Goal: Information Seeking & Learning: Learn about a topic

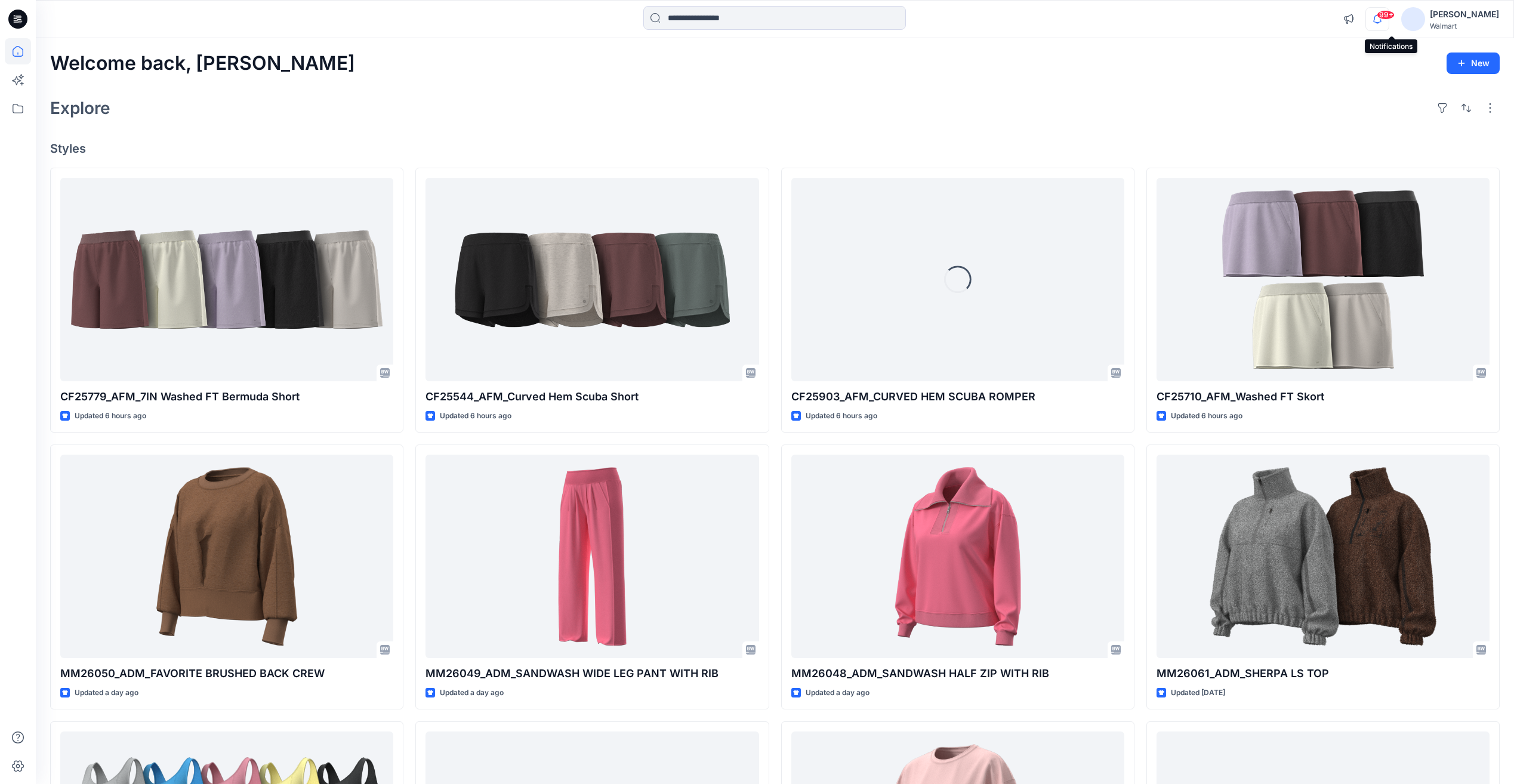
click at [1389, 21] on icon "button" at bounding box center [1377, 19] width 23 height 24
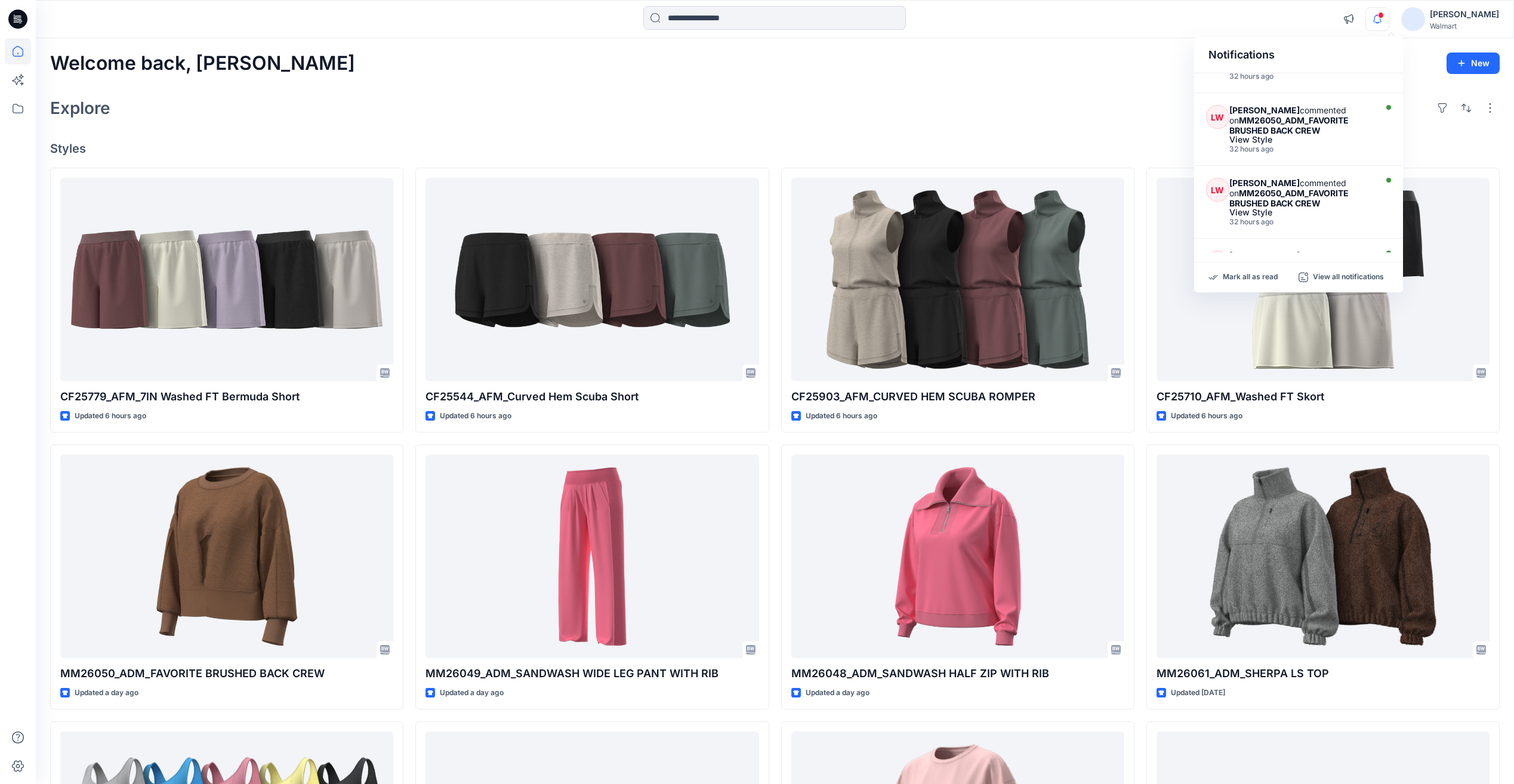
scroll to position [418, 0]
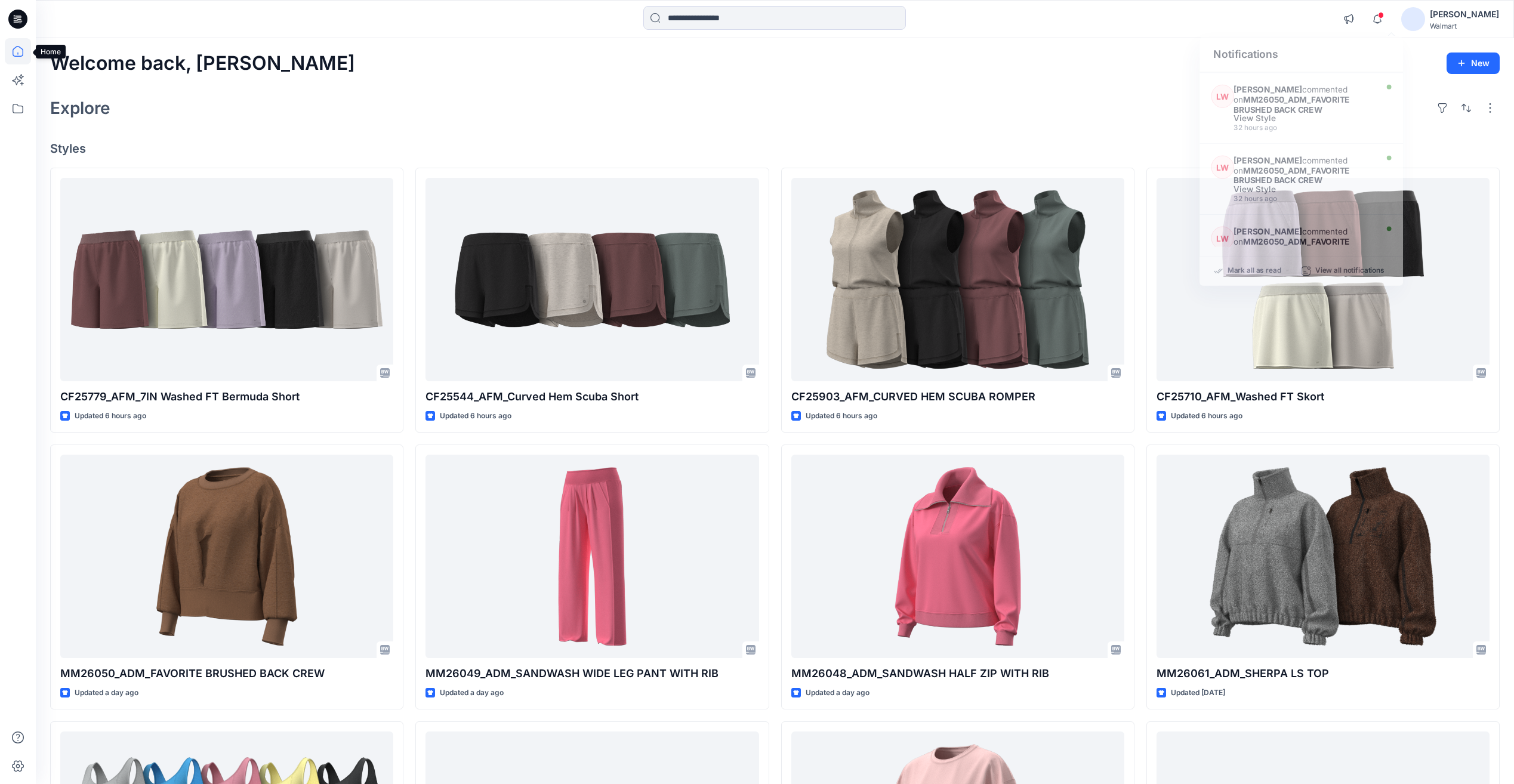
click at [20, 58] on icon at bounding box center [17, 51] width 27 height 26
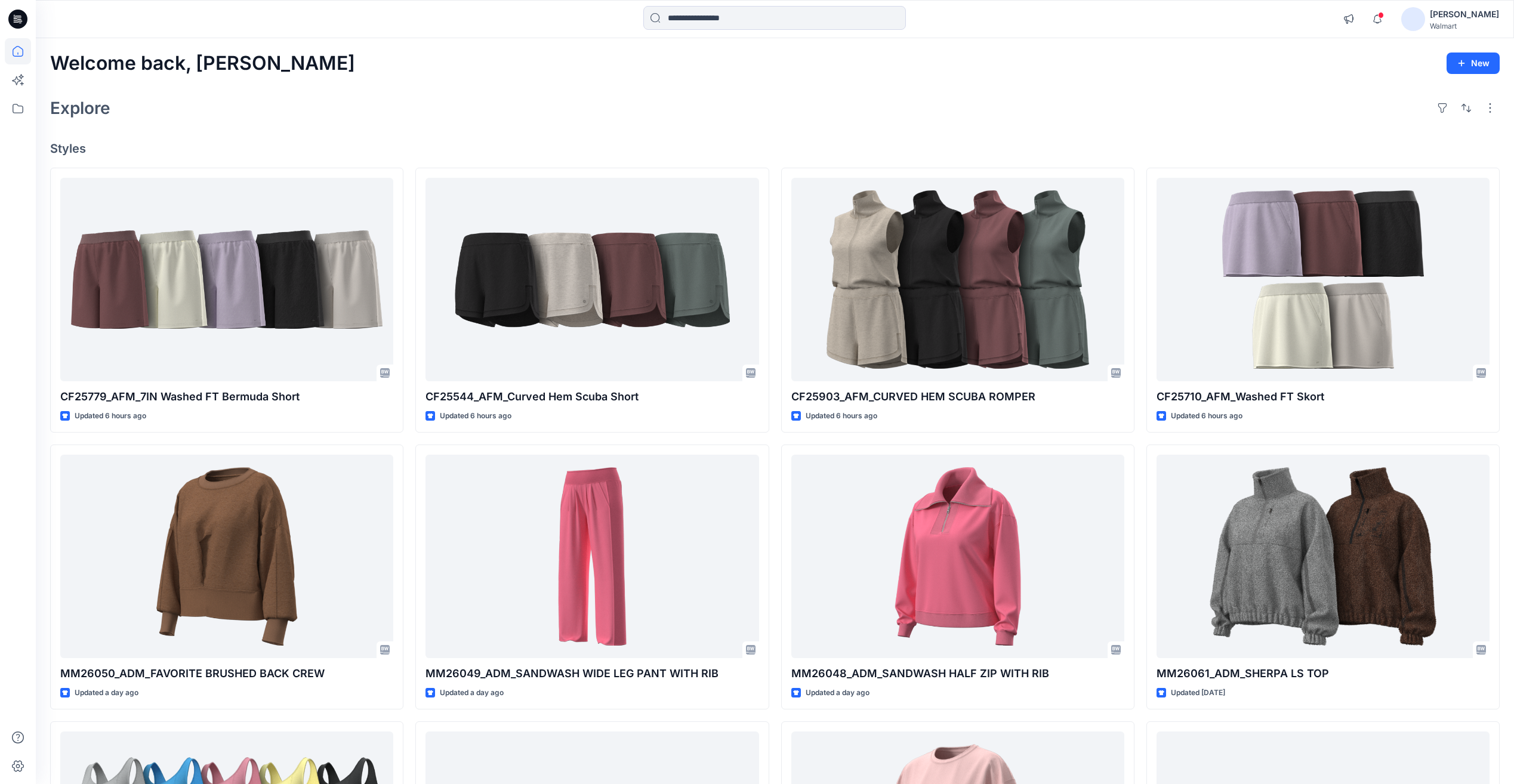
click at [20, 58] on icon at bounding box center [17, 51] width 27 height 26
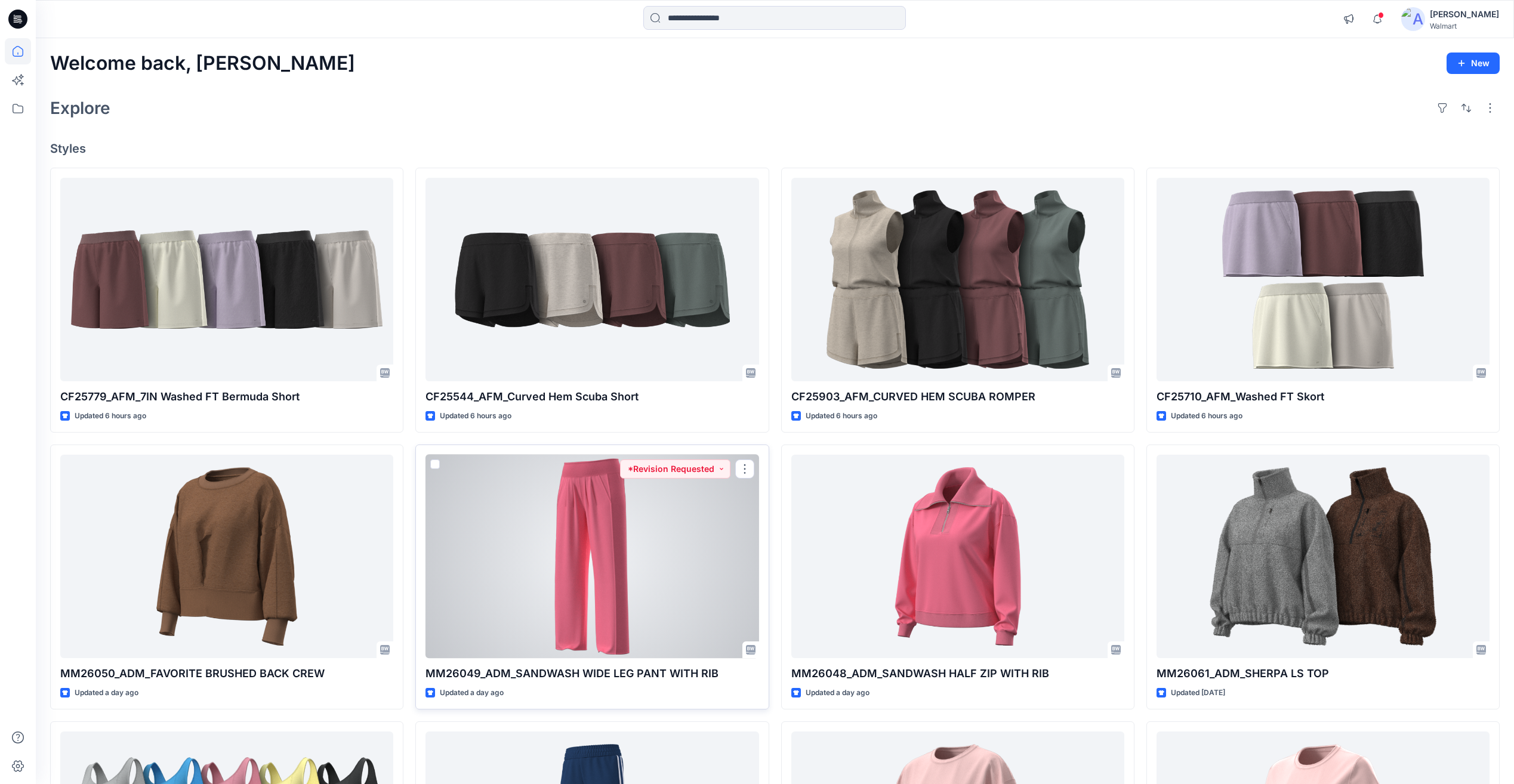
click at [705, 585] on div at bounding box center [592, 556] width 333 height 204
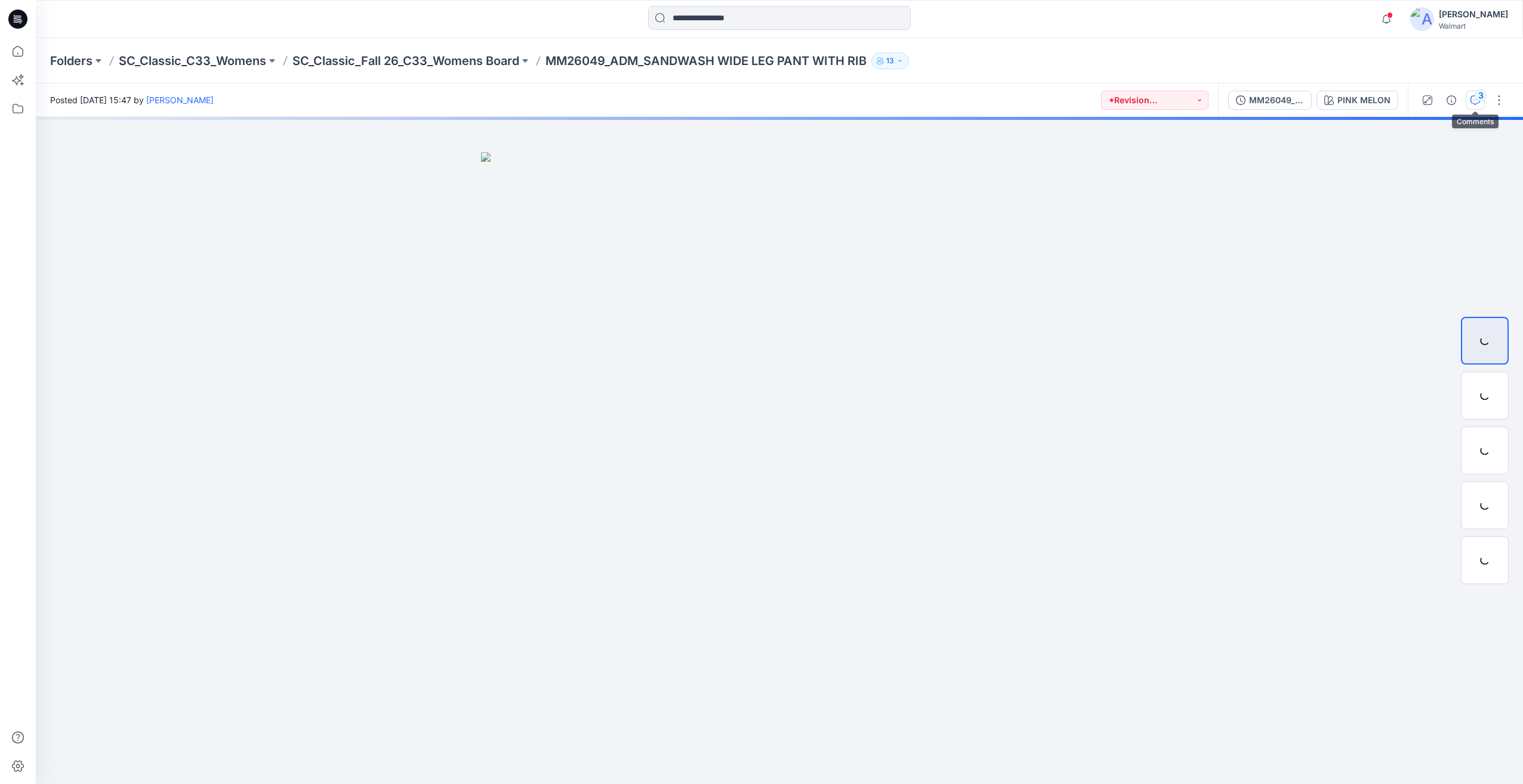
click at [1484, 93] on div "3" at bounding box center [1480, 95] width 12 height 12
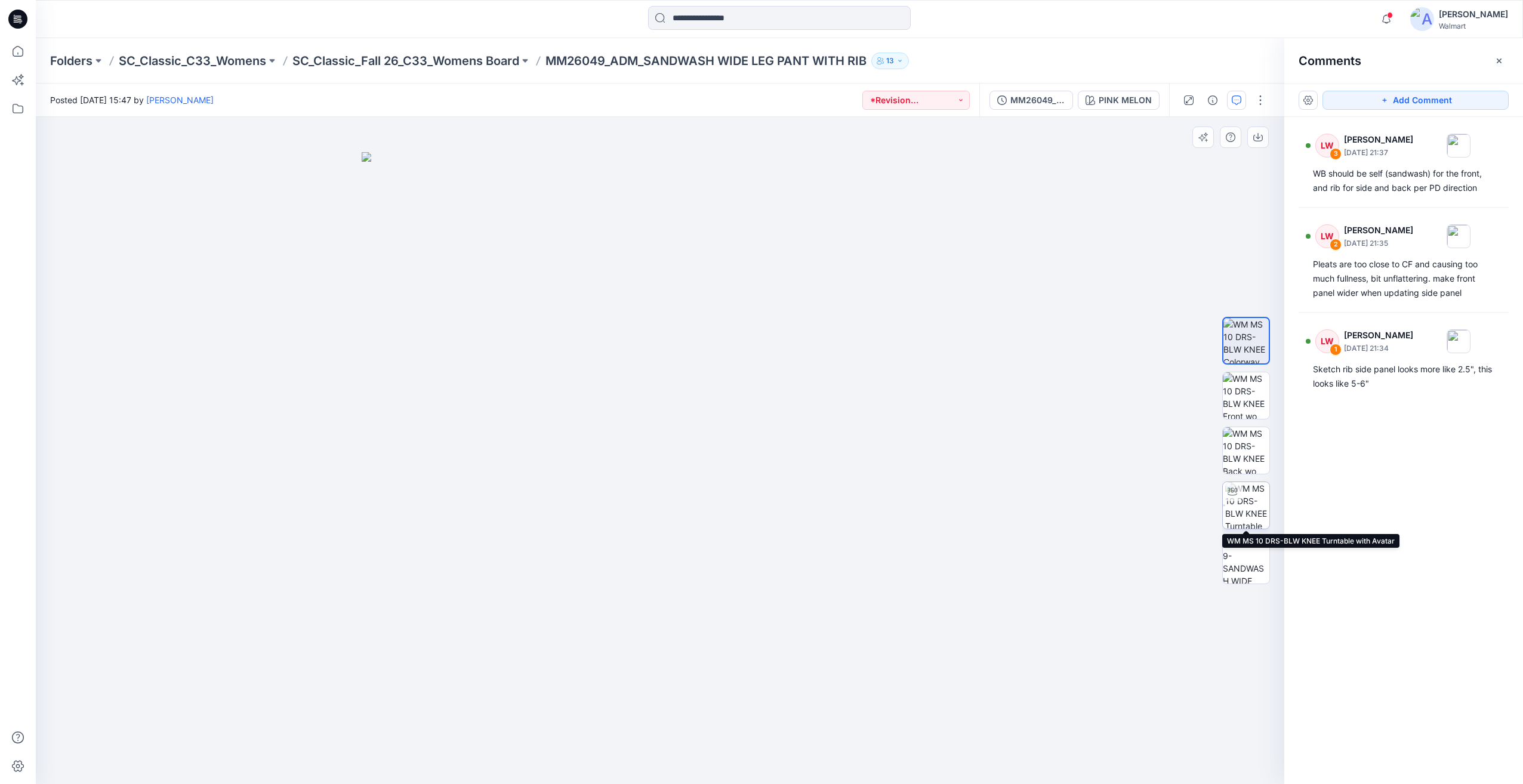
click at [1242, 522] on img at bounding box center [1247, 504] width 44 height 47
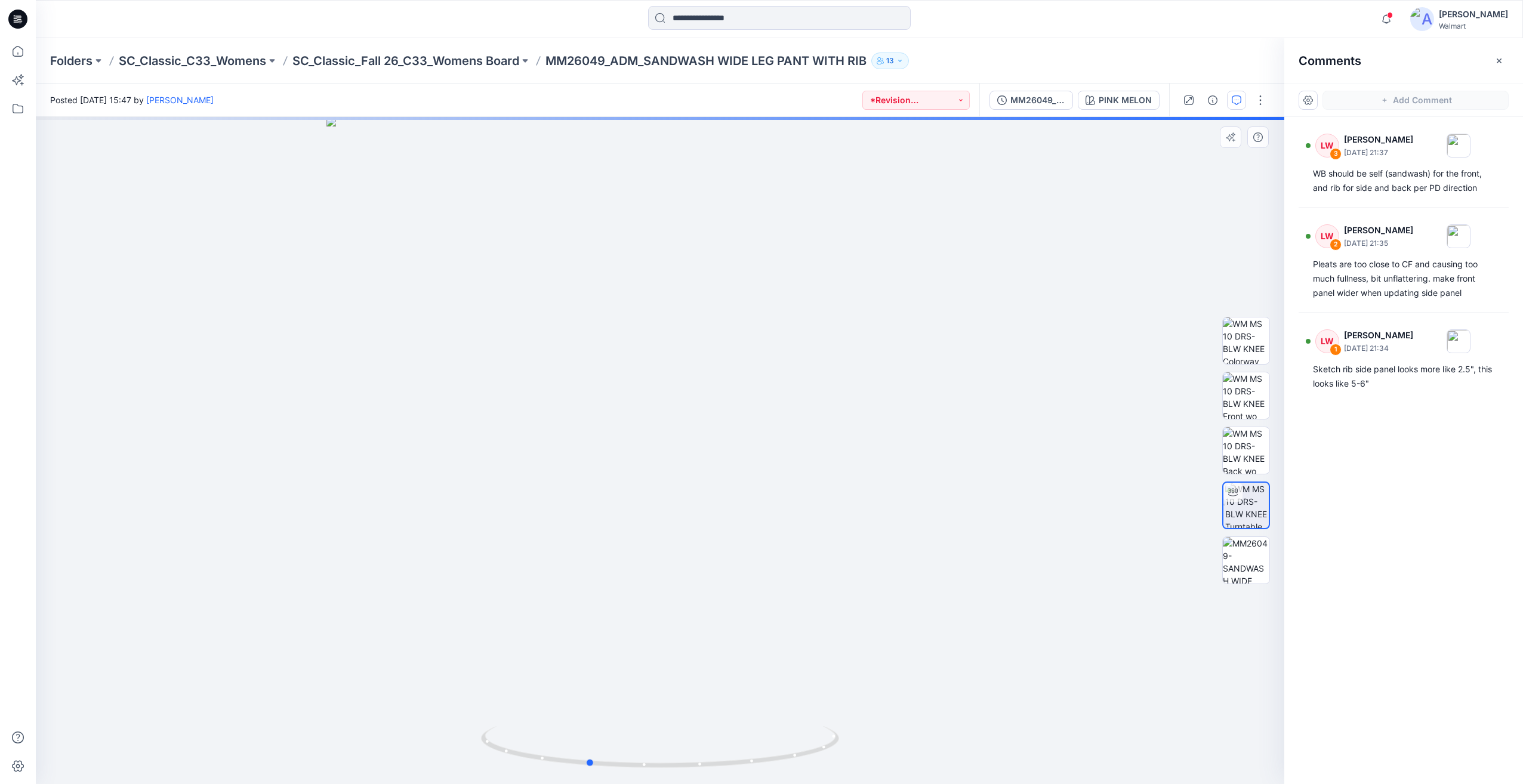
click at [696, 697] on div at bounding box center [659, 450] width 1248 height 667
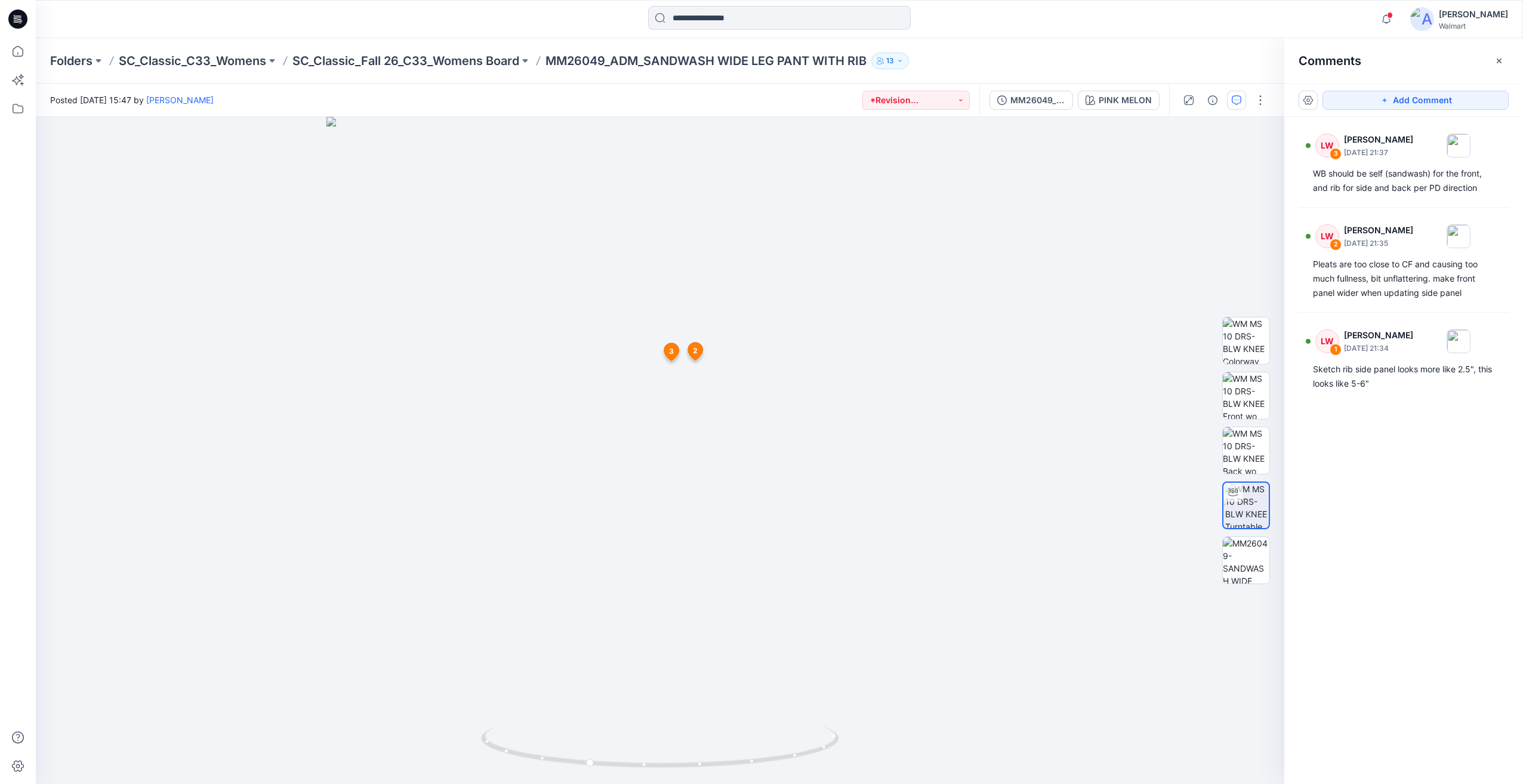
click at [445, 69] on div "Folders SC_Classic_C33_Womens SC_Classic_Fall 26_C33_Womens Board MM26049_ADM_S…" at bounding box center [779, 61] width 1487 height 46
click at [450, 55] on p "SC_Classic_Fall 26_C33_Womens Board" at bounding box center [406, 60] width 227 height 16
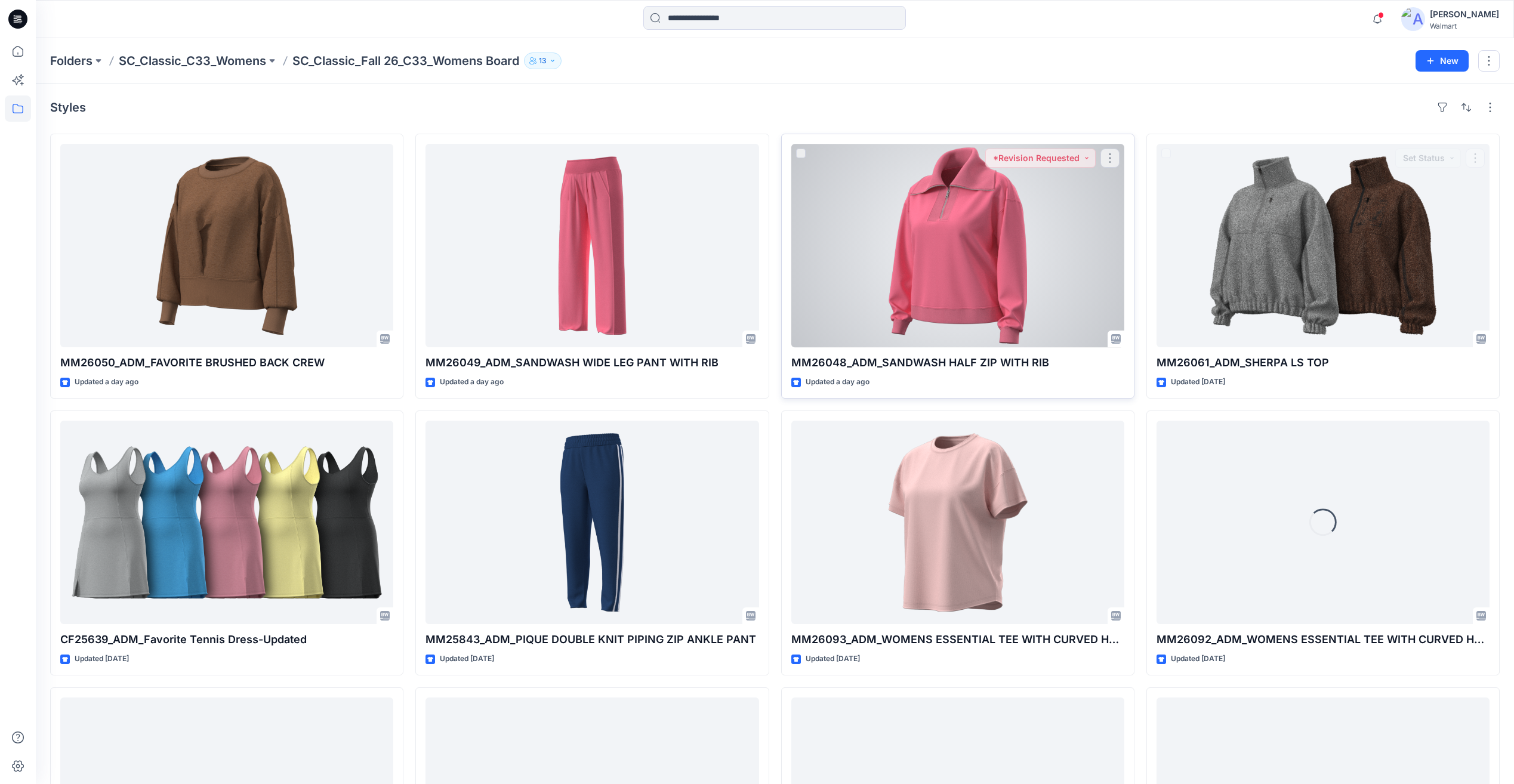
click at [1027, 270] on div at bounding box center [957, 245] width 333 height 204
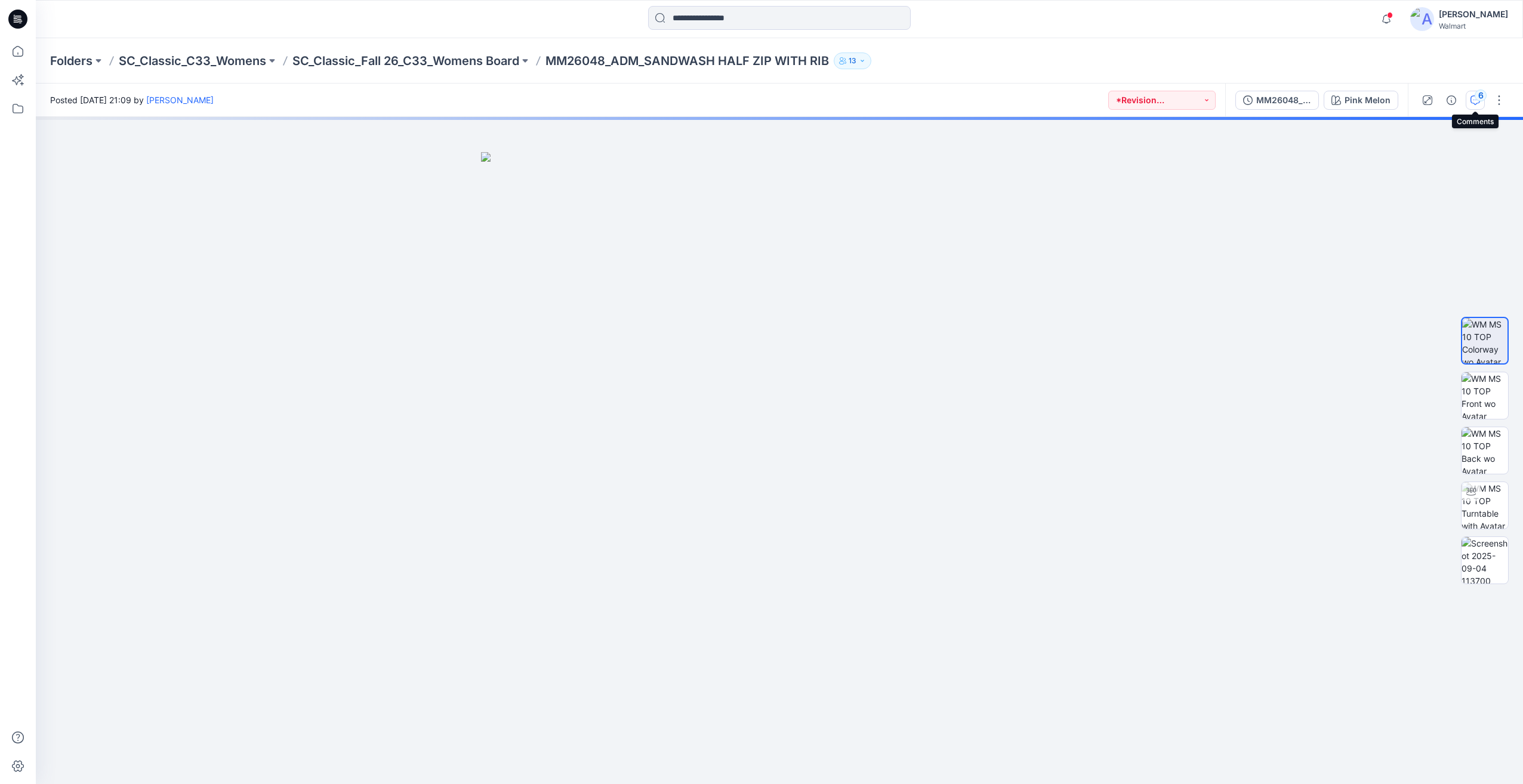
click at [1474, 99] on icon "button" at bounding box center [1475, 100] width 9 height 9
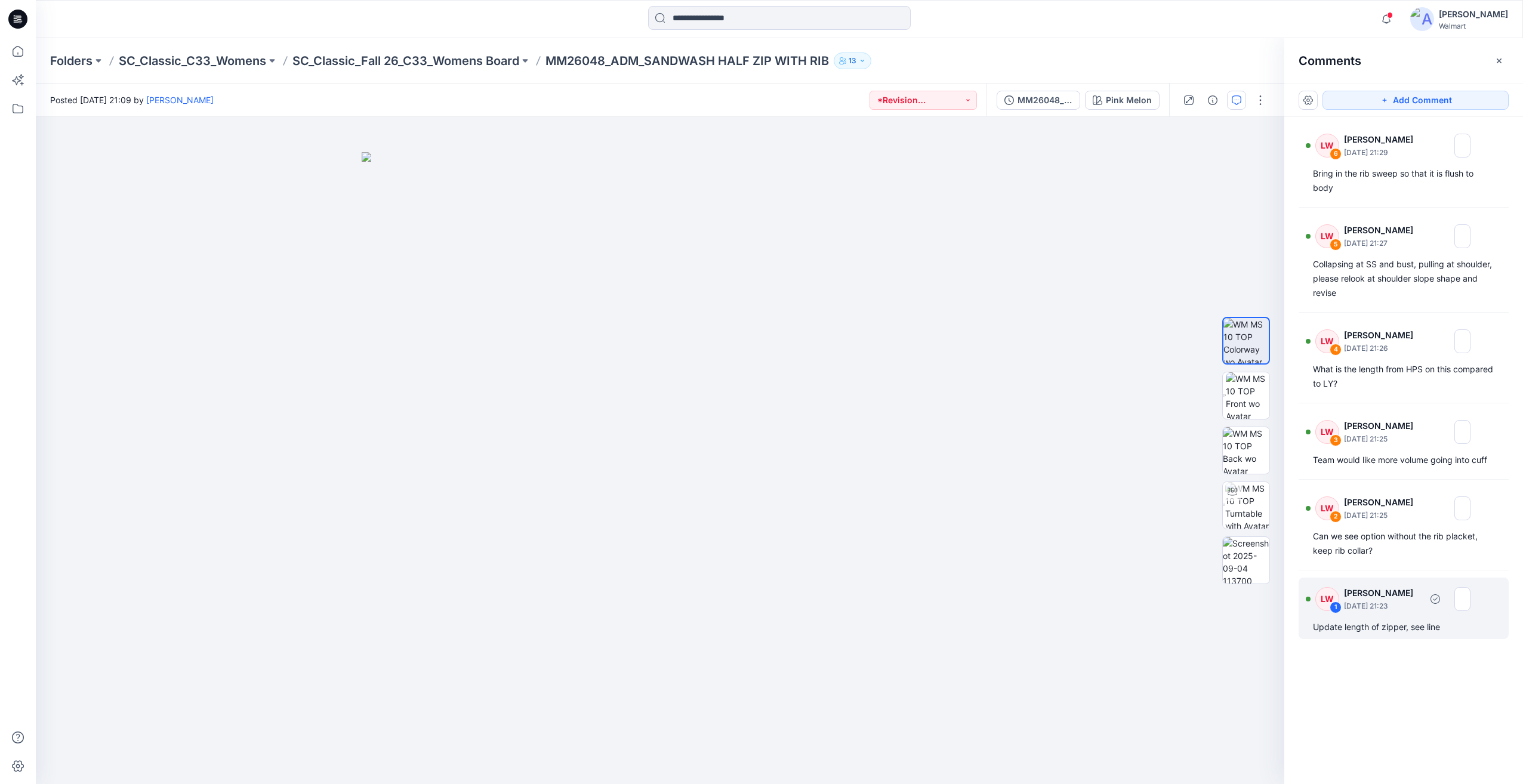
click at [1404, 620] on div "Update length of zipper, see line" at bounding box center [1403, 627] width 181 height 15
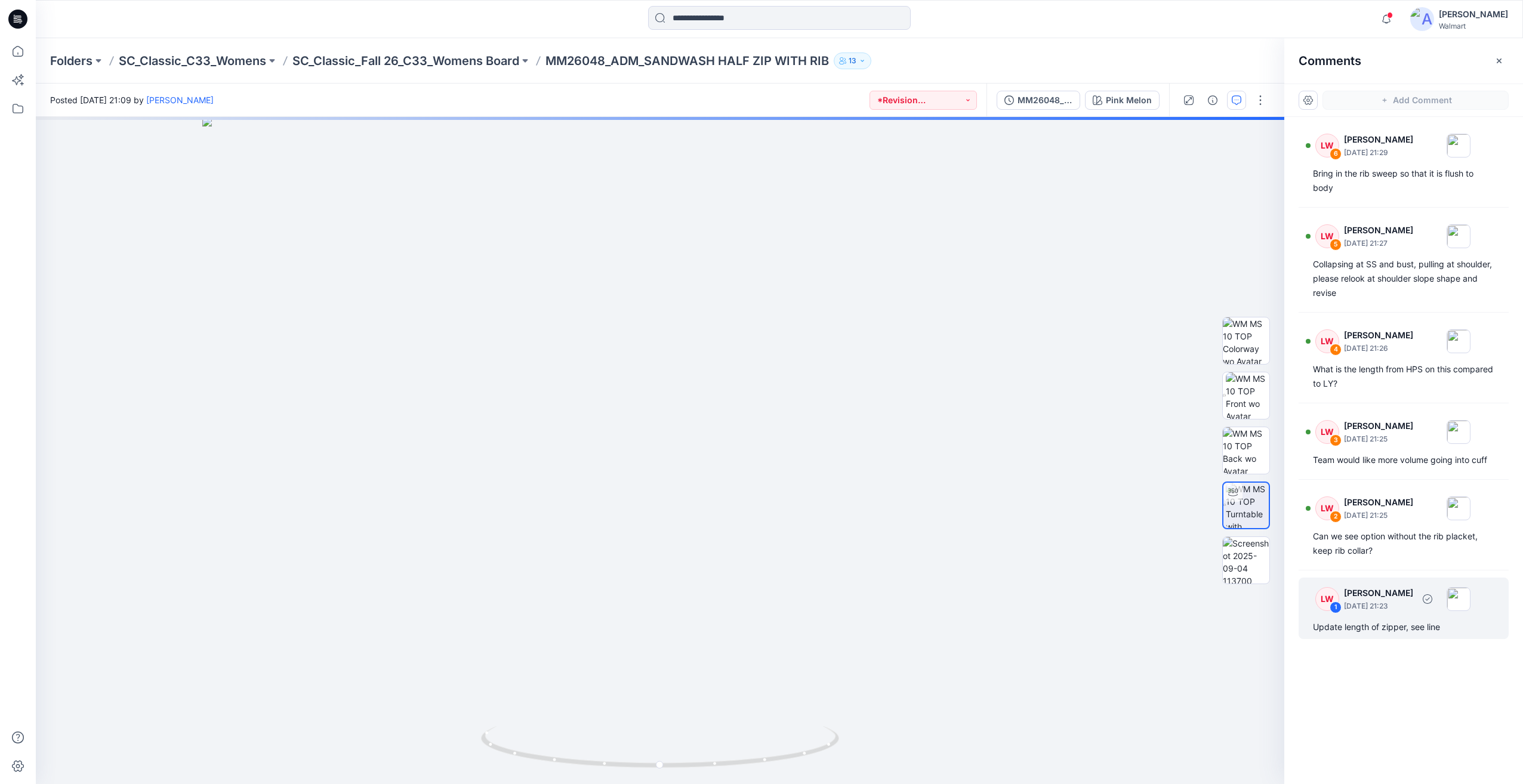
click at [1381, 605] on p "[DATE] 21:23" at bounding box center [1379, 606] width 69 height 12
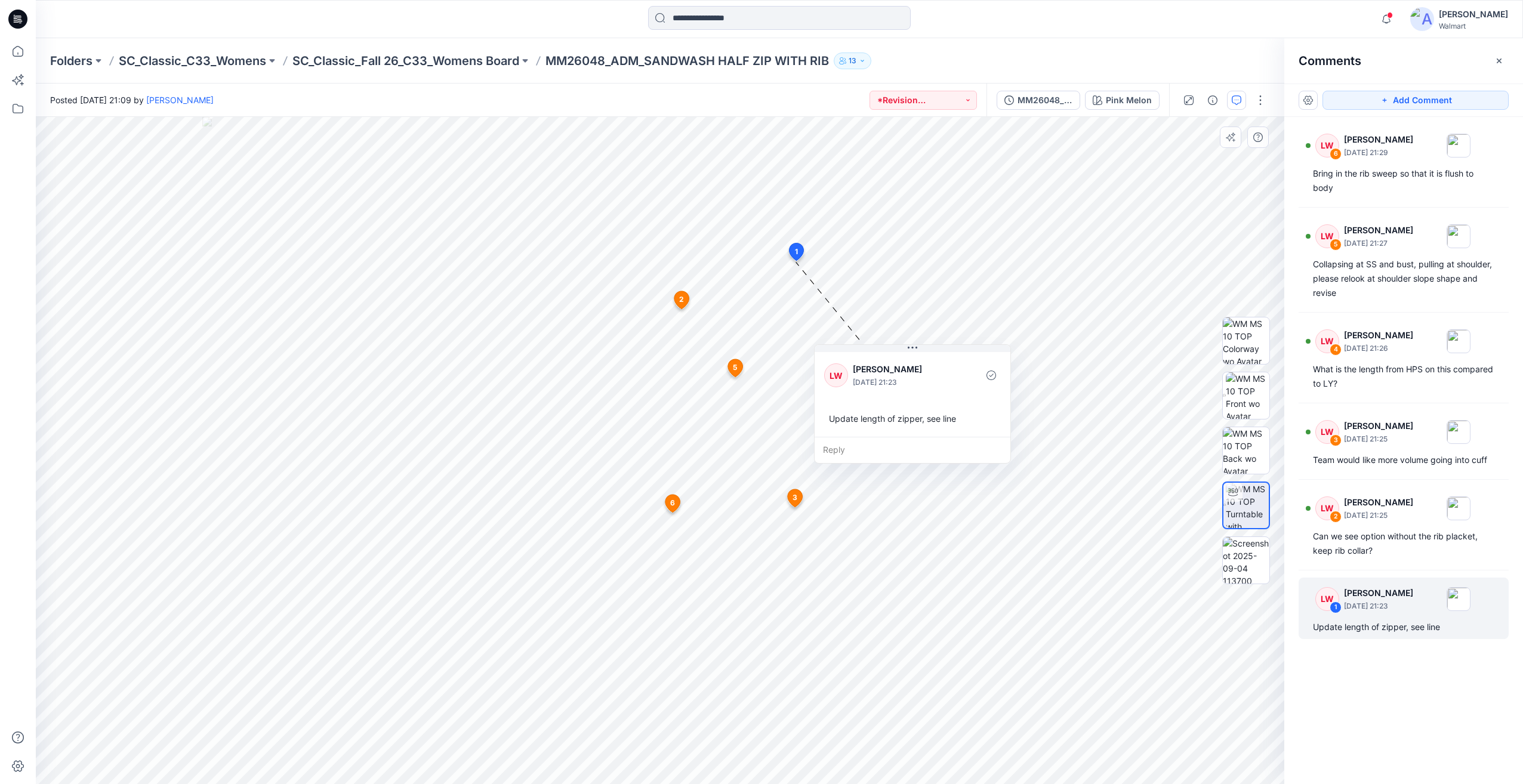
drag, startPoint x: 888, startPoint y: 312, endPoint x: 924, endPoint y: 389, distance: 85.0
click at [924, 389] on div "[PERSON_NAME] [DATE] 21:23" at bounding box center [911, 376] width 176 height 33
click at [1399, 556] on div "Can we see option without the rib placket, keep rib collar?" at bounding box center [1403, 543] width 181 height 28
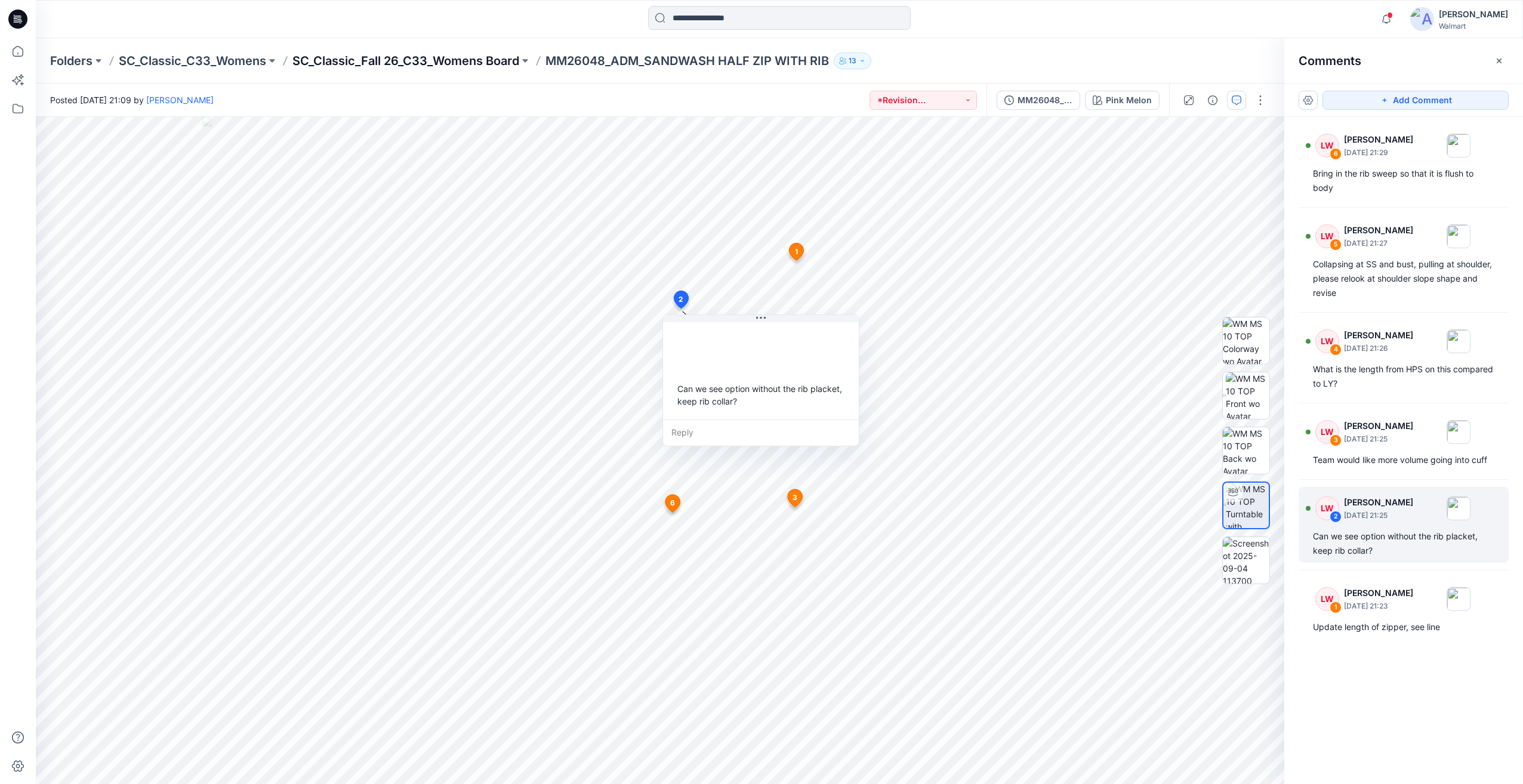
click at [370, 57] on p "SC_Classic_Fall 26_C33_Womens Board" at bounding box center [406, 60] width 227 height 16
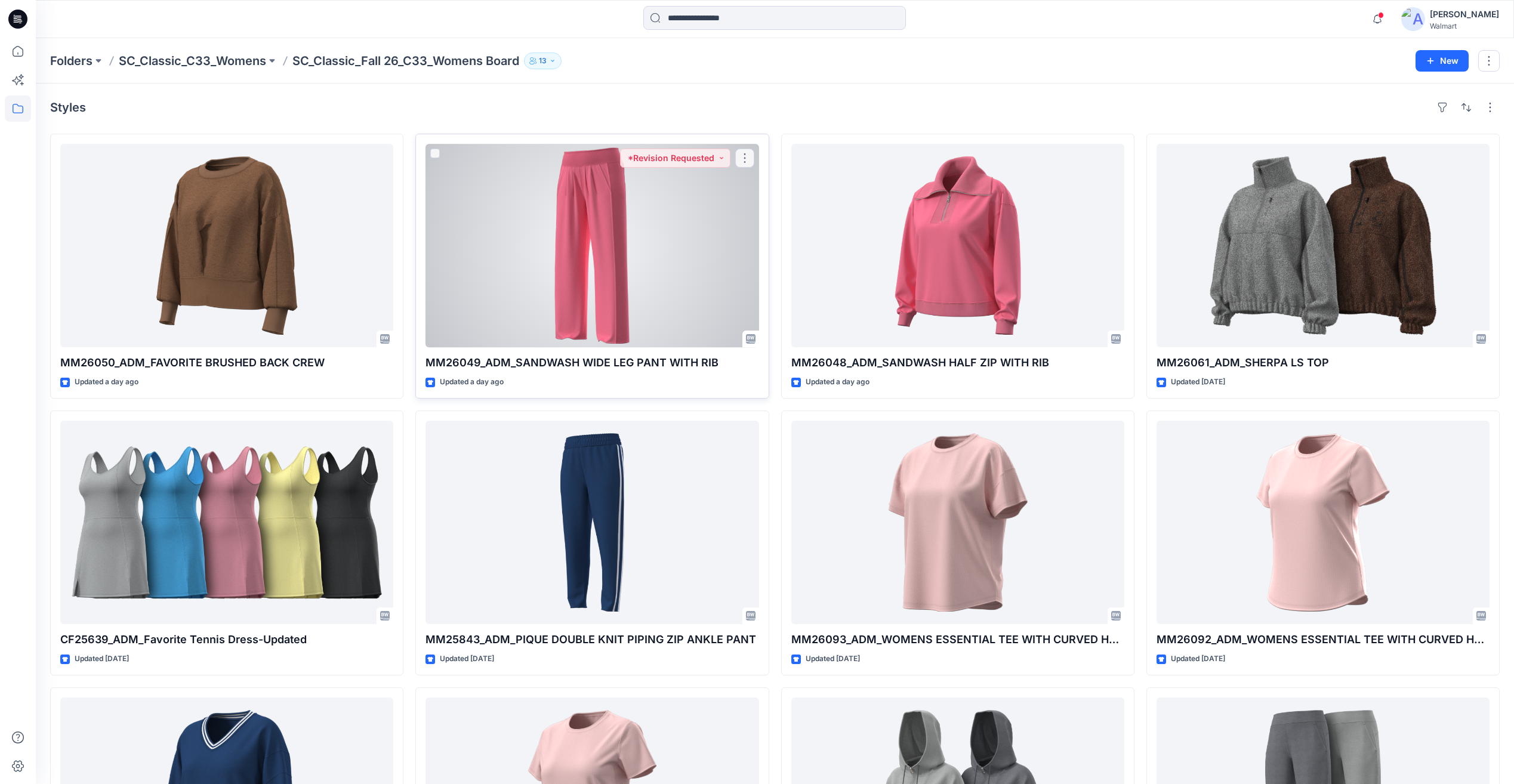
click at [716, 251] on div at bounding box center [592, 245] width 333 height 204
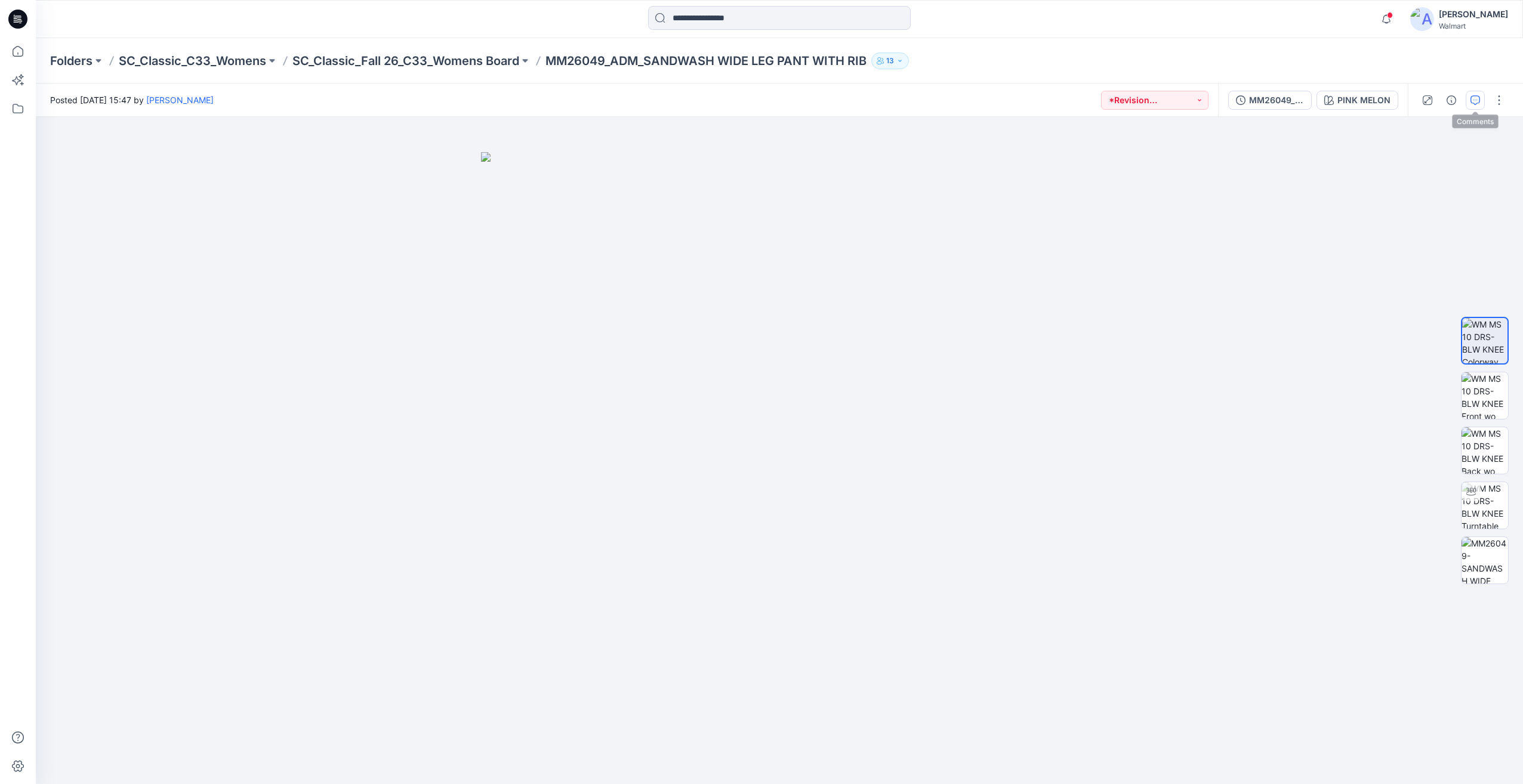
click at [1469, 93] on button "button" at bounding box center [1475, 100] width 19 height 19
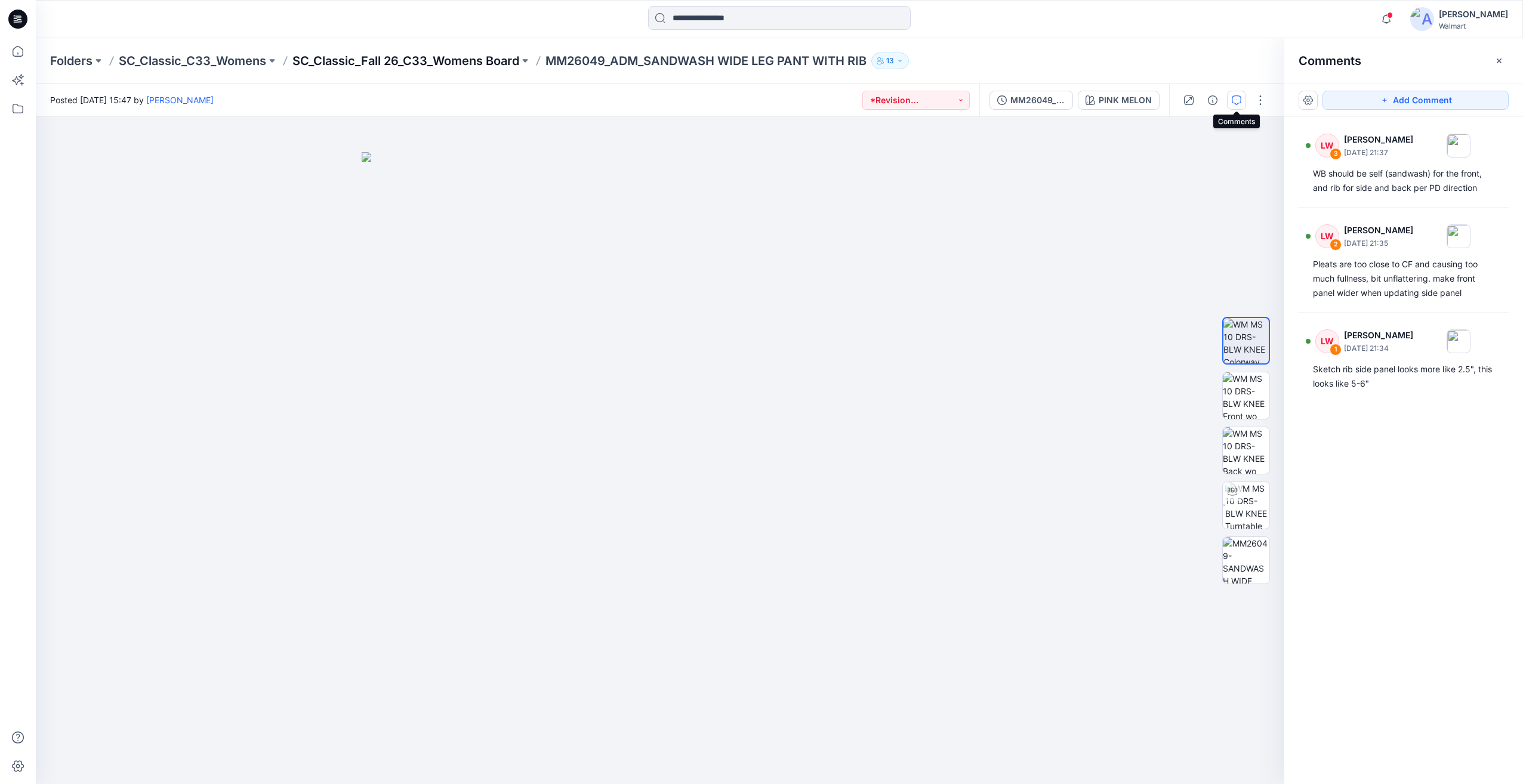
click at [474, 61] on p "SC_Classic_Fall 26_C33_Womens Board" at bounding box center [406, 60] width 227 height 16
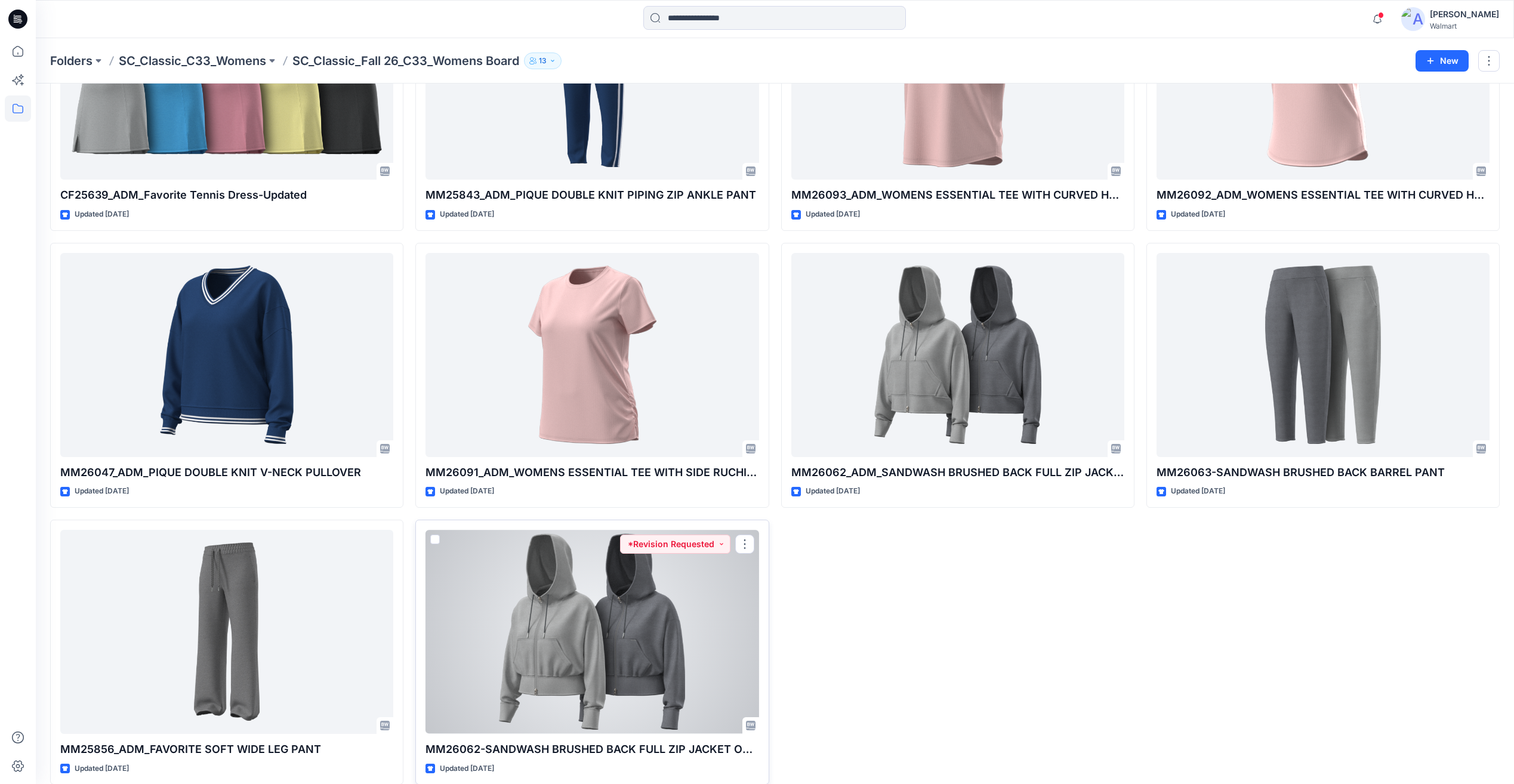
scroll to position [460, 0]
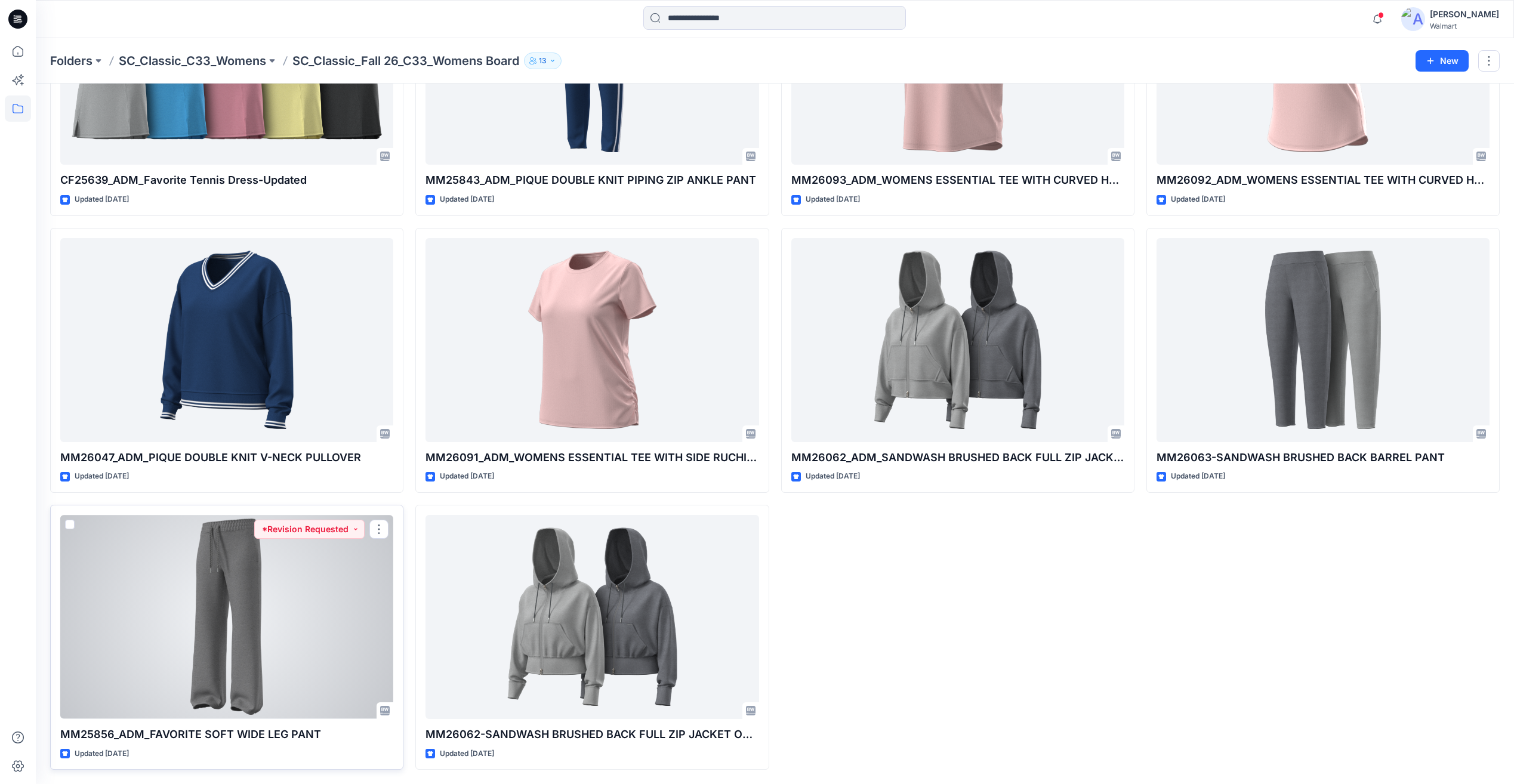
click at [300, 640] on div at bounding box center [227, 616] width 333 height 204
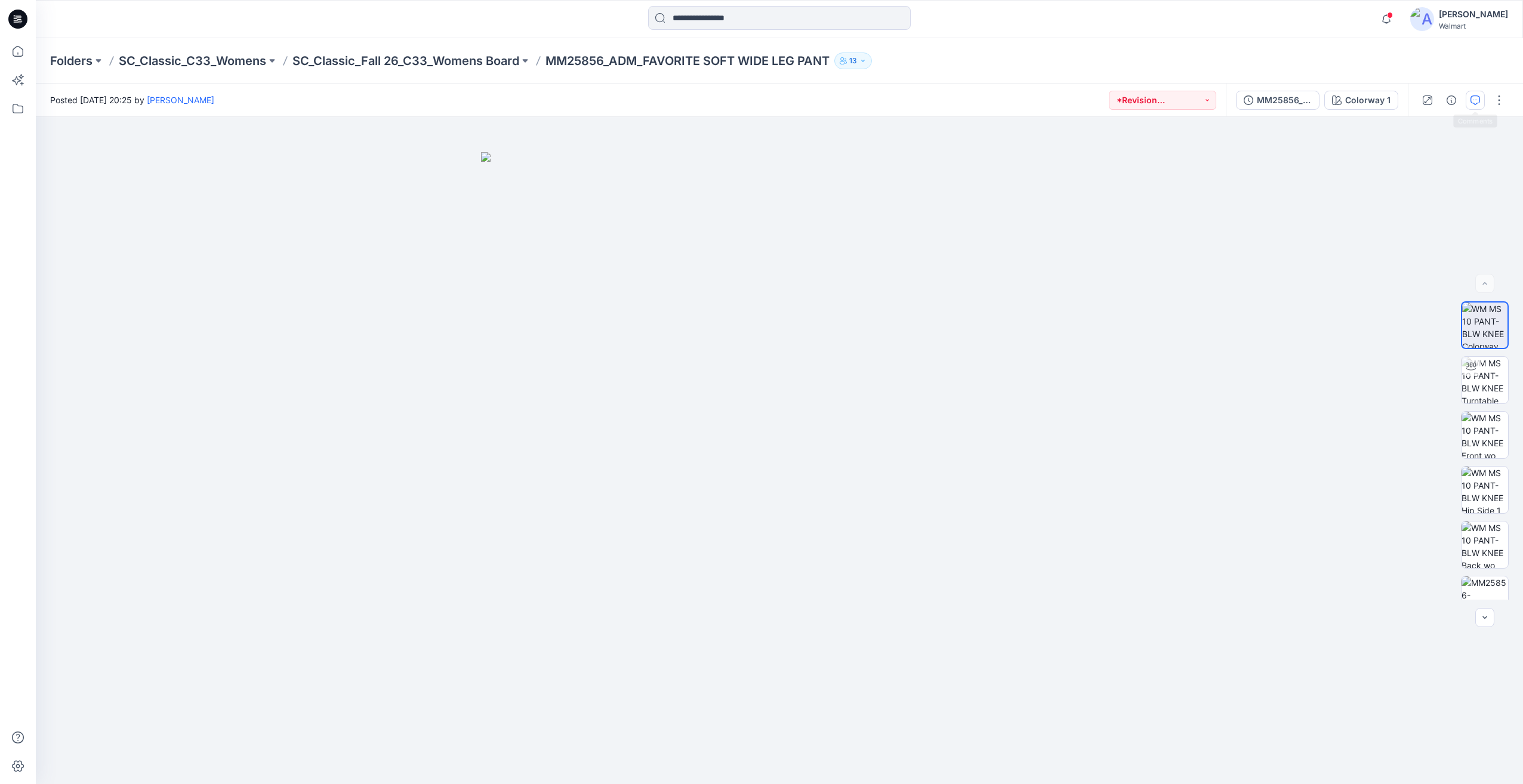
click at [1473, 106] on button "button" at bounding box center [1475, 100] width 19 height 19
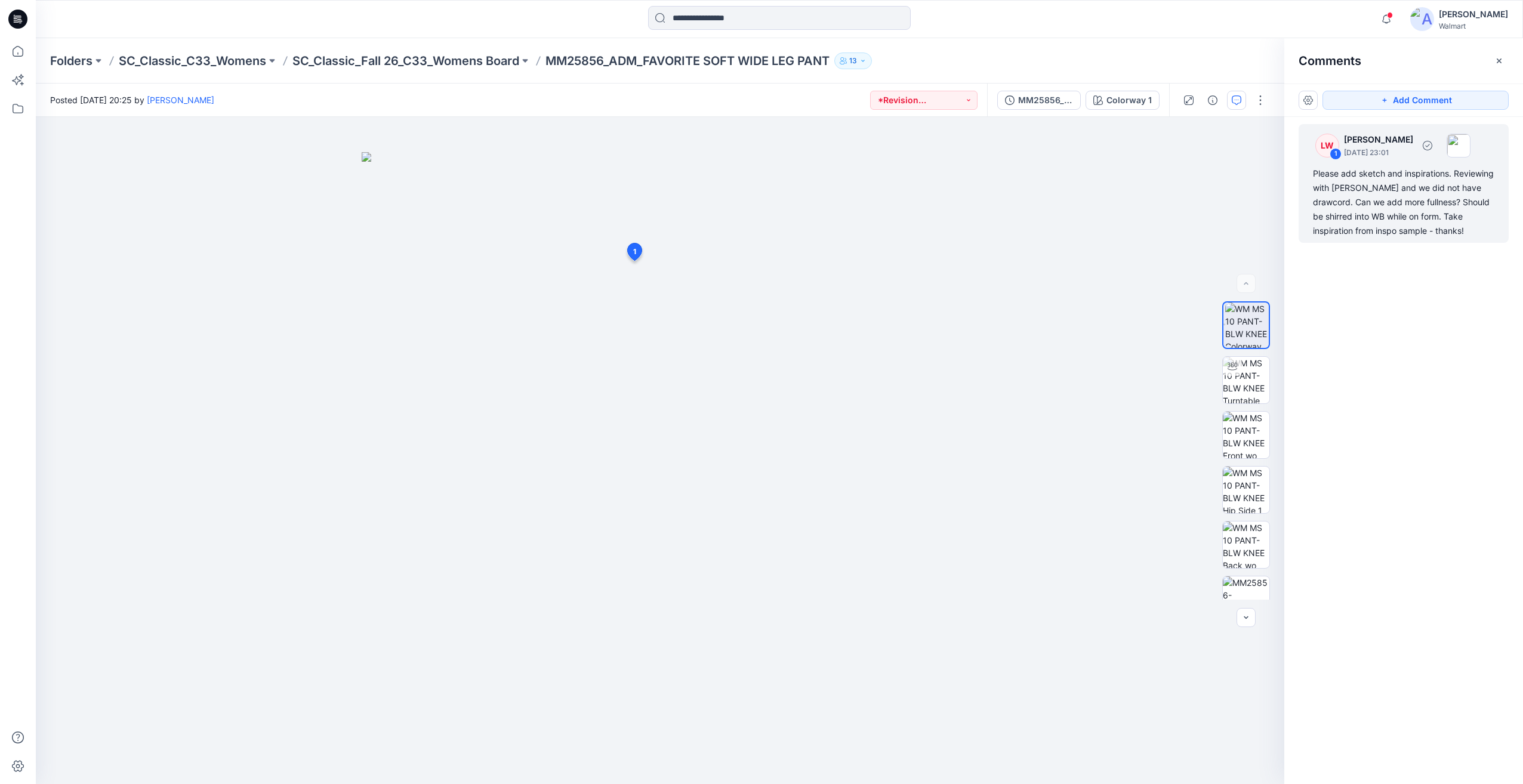
click at [1390, 231] on div "Please add sketch and inspirations. Reviewing with [PERSON_NAME] and we did not…" at bounding box center [1403, 202] width 181 height 71
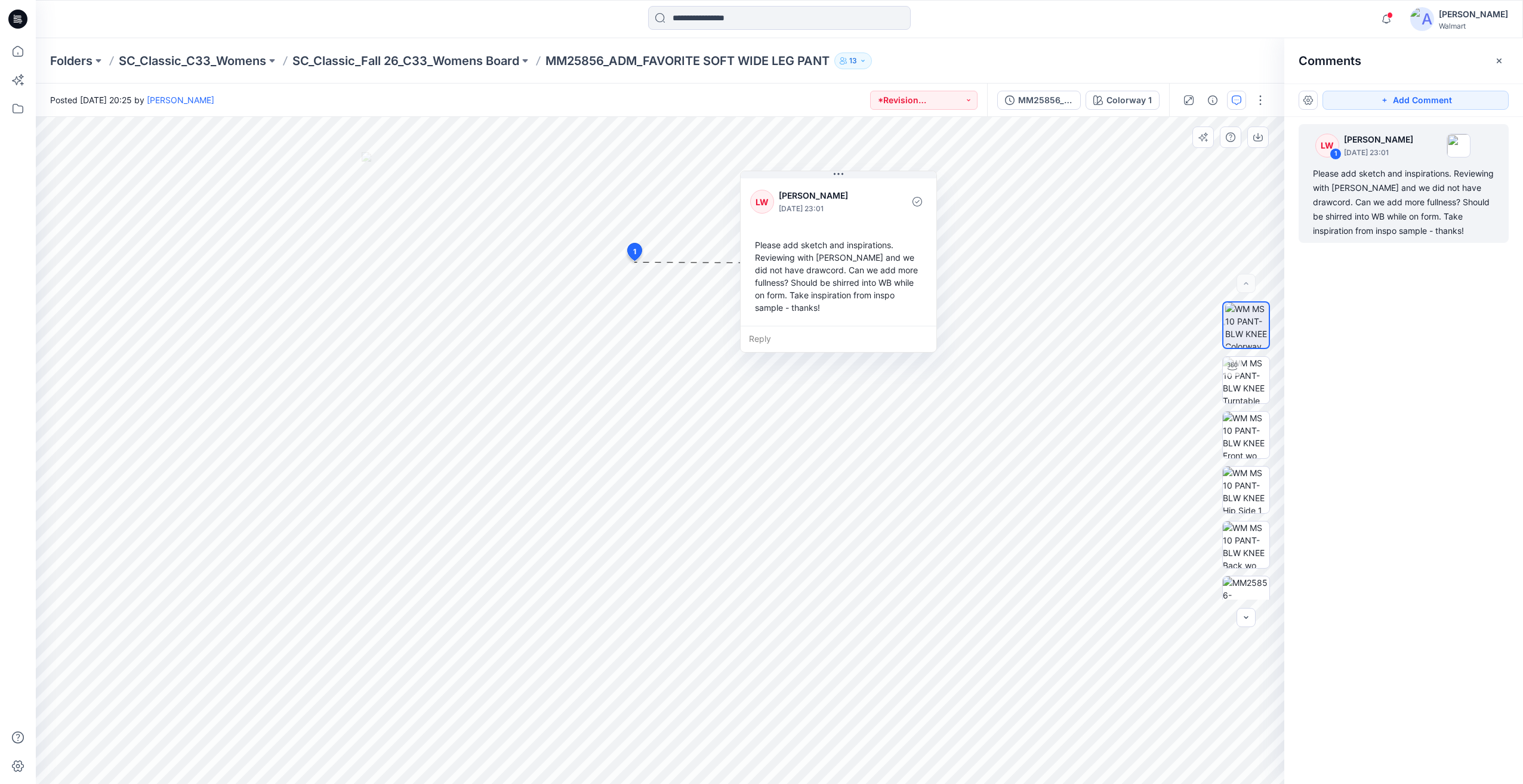
drag, startPoint x: 879, startPoint y: 273, endPoint x: 890, endPoint y: 176, distance: 97.6
click at [876, 188] on p "[PERSON_NAME]" at bounding box center [827, 196] width 97 height 15
